Goal: Go to known website: Go to known website

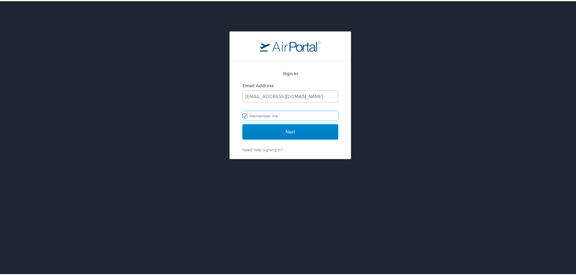
click at [287, 135] on input "Next" at bounding box center [291, 130] width 96 height 15
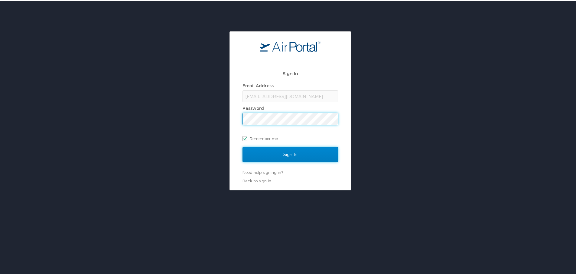
click at [289, 155] on input "Sign In" at bounding box center [291, 153] width 96 height 15
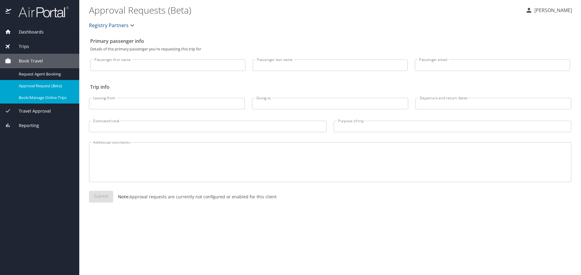
click at [53, 100] on span "Book/Manage Online Trips" at bounding box center [45, 98] width 53 height 6
